Goal: Use online tool/utility

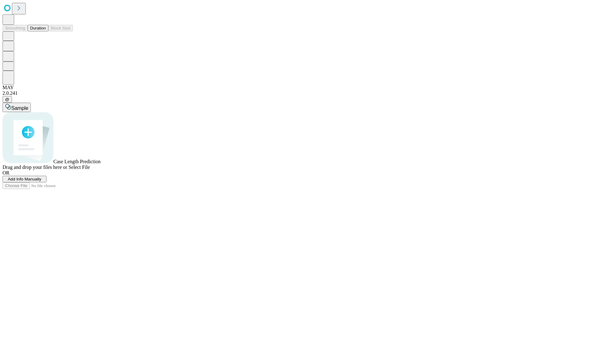
click at [46, 31] on button "Duration" at bounding box center [38, 28] width 21 height 7
click at [28, 105] on span "Sample" at bounding box center [19, 107] width 17 height 5
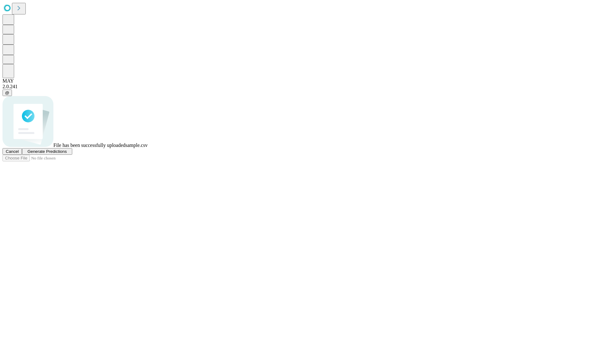
click at [67, 154] on span "Generate Predictions" at bounding box center [46, 151] width 39 height 5
